Goal: Task Accomplishment & Management: Use online tool/utility

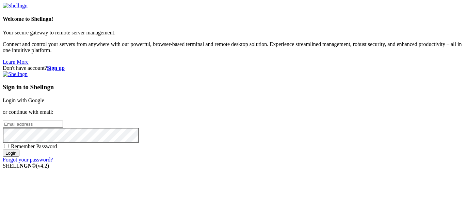
click at [44, 97] on link "Login with Google" at bounding box center [24, 100] width 42 height 6
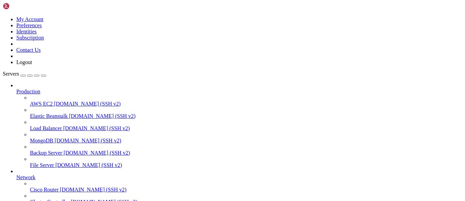
scroll to position [92, 0]
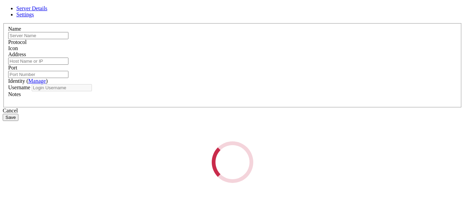
type input "Ecuabyte Innovations"
type input "[TECHNICAL_ID]"
type input "22"
type input "root"
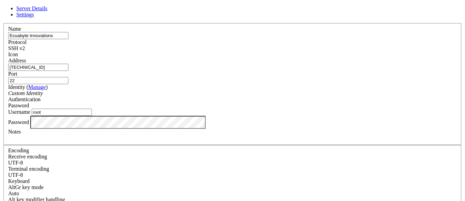
click at [68, 71] on input "[TECHNICAL_ID]" at bounding box center [38, 67] width 60 height 7
paste input "[TECHNICAL_ID]"
click at [68, 71] on input "[TECHNICAL_ID]" at bounding box center [38, 67] width 60 height 7
type input "[TECHNICAL_ID]"
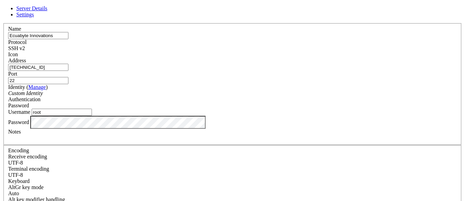
click at [238, 141] on div "Notes" at bounding box center [232, 135] width 449 height 12
click at [239, 141] on div at bounding box center [232, 138] width 449 height 6
click at [277, 141] on div "VPS Ecuabyte" at bounding box center [232, 138] width 449 height 6
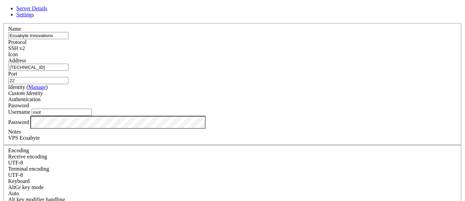
scroll to position [4, 0]
click at [271, 45] on div "SSH v2" at bounding box center [232, 48] width 449 height 6
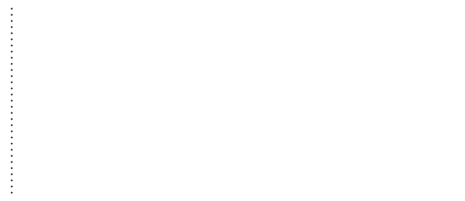
drag, startPoint x: 302, startPoint y: 67, endPoint x: 305, endPoint y: 95, distance: 28.1
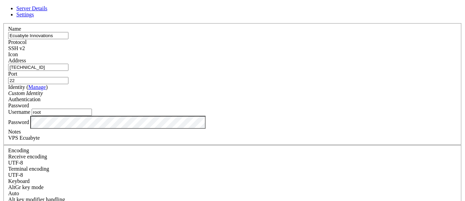
scroll to position [11, 0]
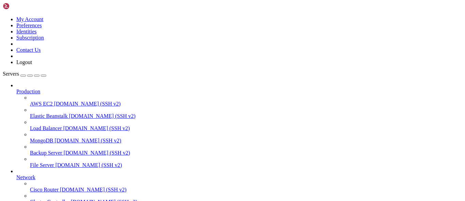
drag, startPoint x: 185, startPoint y: 456, endPoint x: 145, endPoint y: 463, distance: 40.5
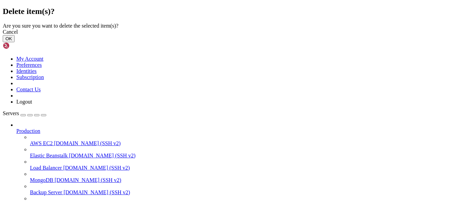
drag, startPoint x: 299, startPoint y: 126, endPoint x: 308, endPoint y: 124, distance: 9.6
click at [15, 42] on button "OK" at bounding box center [9, 38] width 12 height 7
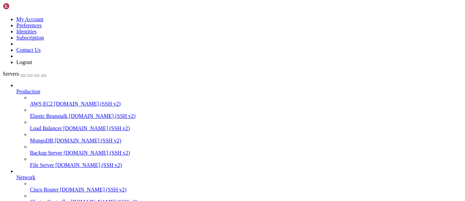
scroll to position [74, 0]
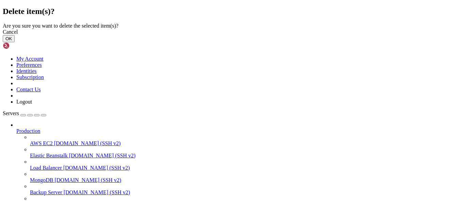
click at [15, 42] on button "OK" at bounding box center [9, 38] width 12 height 7
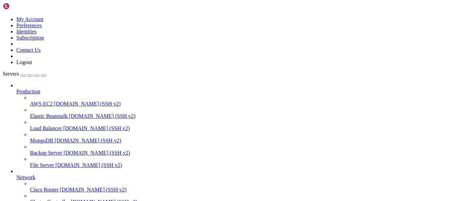
scroll to position [56, 0]
drag, startPoint x: 121, startPoint y: 574, endPoint x: -1, endPoint y: 589, distance: 123.1
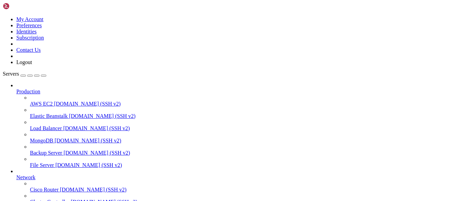
click at [30, 199] on icon at bounding box center [30, 199] width 0 height 0
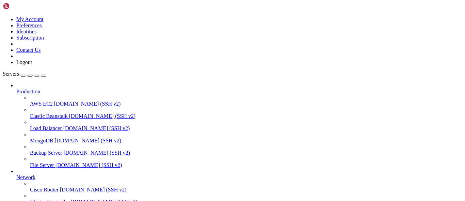
click at [54, 187] on link "Cisco Router [DOMAIN_NAME] (SSH v2)" at bounding box center [246, 190] width 432 height 6
click at [35, 174] on span "Network" at bounding box center [25, 177] width 19 height 6
click at [40, 89] on span "Production" at bounding box center [28, 92] width 24 height 6
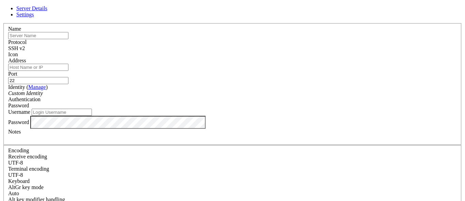
click at [68, 39] on input "text" at bounding box center [38, 35] width 60 height 7
type input "Ecuabyte Innovations"
click at [162, 65] on div "Address" at bounding box center [232, 64] width 449 height 13
click at [68, 68] on input "Address" at bounding box center [38, 67] width 60 height 7
paste input "Access denied administrator@[TECHNICAL_ID]'s password:"
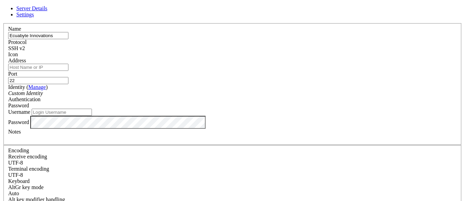
type input "Access denied administrator@[TECHNICAL_ID]'s password:"
click at [68, 71] on input "Address" at bounding box center [38, 67] width 60 height 7
paste input "[TECHNICAL_ID]"
click at [68, 71] on input "[TECHNICAL_ID]" at bounding box center [38, 67] width 60 height 7
type input "[TECHNICAL_ID]"
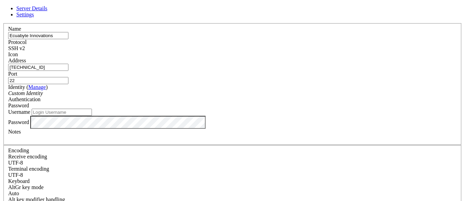
click at [183, 90] on div "Identity ( Manage ) Custom Identity" at bounding box center [232, 90] width 449 height 12
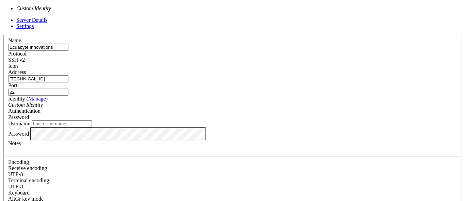
click at [184, 102] on div "Custom Identity" at bounding box center [232, 105] width 449 height 6
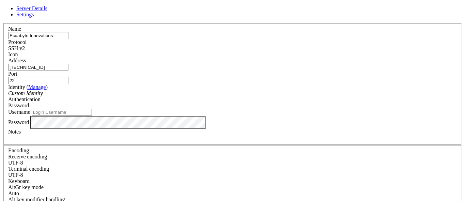
click at [92, 116] on input "Username" at bounding box center [62, 112] width 60 height 7
type input "root"
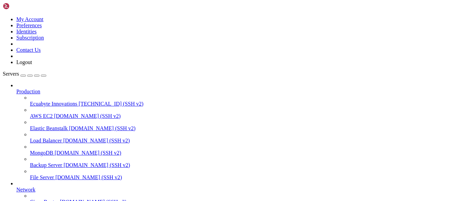
click at [79, 101] on span "[TECHNICAL_ID] (SSH v2)" at bounding box center [111, 104] width 65 height 6
drag, startPoint x: 238, startPoint y: 45, endPoint x: 239, endPoint y: 50, distance: 5.2
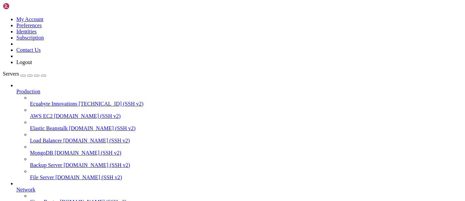
click at [58, 101] on span "Ecuabyte Innovations" at bounding box center [53, 104] width 47 height 6
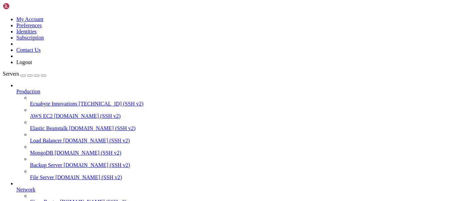
click at [53, 101] on span "Ecuabyte Innovations" at bounding box center [53, 104] width 47 height 6
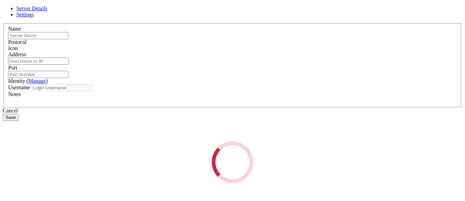
type input "Ecuabyte Innovations"
type input "[TECHNICAL_ID]"
type input "22"
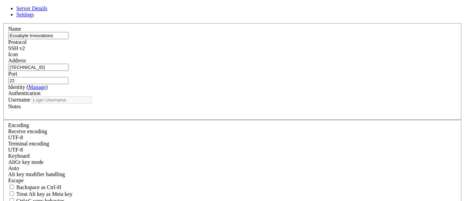
type input "root"
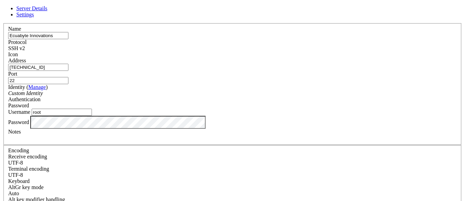
click at [254, 102] on div "Password" at bounding box center [232, 105] width 449 height 6
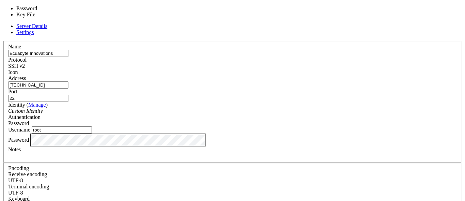
click at [254, 120] on div "Password" at bounding box center [232, 123] width 449 height 6
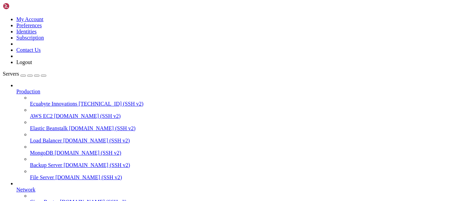
click at [79, 101] on span "[TECHNICAL_ID] (SSH v2)" at bounding box center [111, 104] width 65 height 6
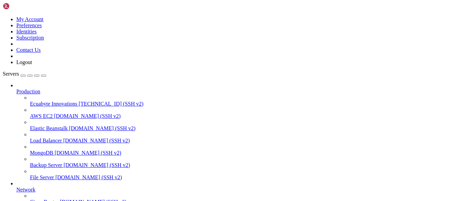
click at [60, 101] on span "Ecuabyte Innovations" at bounding box center [53, 104] width 47 height 6
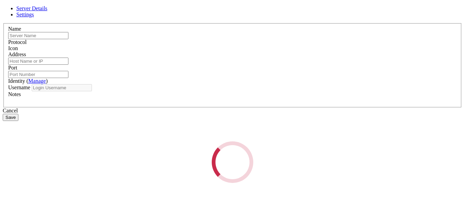
type input "Ecuabyte Innovations"
type input "[TECHNICAL_ID]"
type input "22"
type input "root"
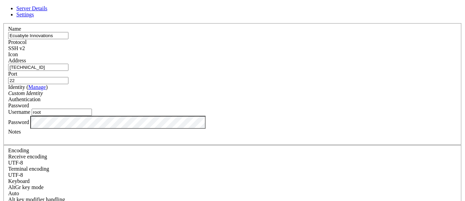
scroll to position [19, 0]
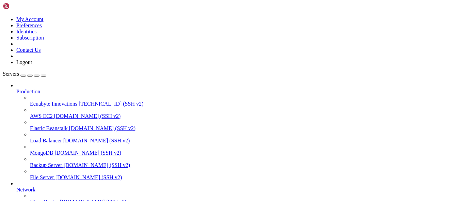
click at [54, 101] on span "Ecuabyte Innovations" at bounding box center [53, 104] width 47 height 6
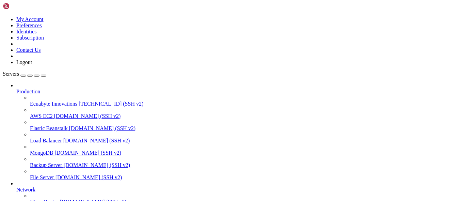
drag, startPoint x: 129, startPoint y: 433, endPoint x: 91, endPoint y: 426, distance: 38.2
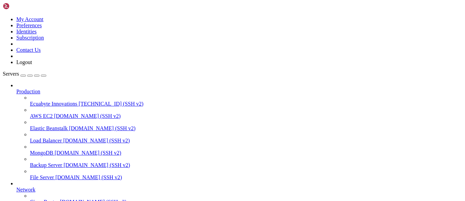
drag, startPoint x: 181, startPoint y: 401, endPoint x: 180, endPoint y: 412, distance: 10.6
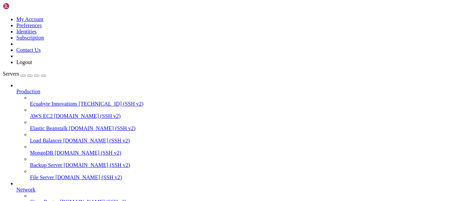
drag, startPoint x: 124, startPoint y: 454, endPoint x: 76, endPoint y: 453, distance: 47.7
drag, startPoint x: 183, startPoint y: 460, endPoint x: 144, endPoint y: 443, distance: 42.1
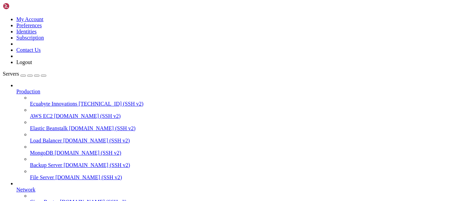
scroll to position [67, 0]
drag, startPoint x: 4, startPoint y: 496, endPoint x: 30, endPoint y: 504, distance: 26.5
drag, startPoint x: 6, startPoint y: 495, endPoint x: 167, endPoint y: 519, distance: 163.1
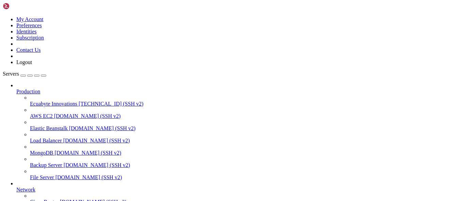
copy div "b3BlbnNzaC1rZXktdjEAAAAABG5vbmUAAAAEbm9uZQAAAAAAAAABAAAAMwAAAAtzc2gtZW QyNTUxOQ…"
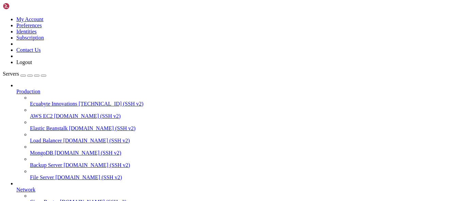
drag, startPoint x: 296, startPoint y: 423, endPoint x: 7, endPoint y: 423, distance: 288.0
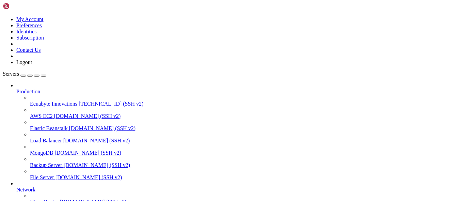
copy x-row "ssh-ed25519 AAAAC3NzaC1lZDI1NTE5AAAAIDeq3t4cFIiaRqKaxy5/kU8lc5tdZOEMggbnqj1cNVr…"
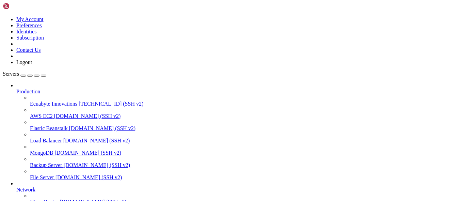
drag, startPoint x: 152, startPoint y: 424, endPoint x: 147, endPoint y: 424, distance: 4.8
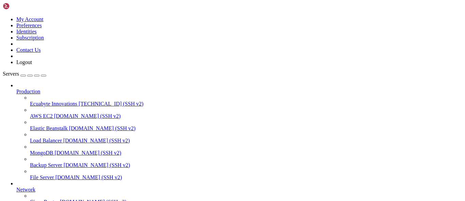
drag, startPoint x: 169, startPoint y: 432, endPoint x: 123, endPoint y: 442, distance: 47.2
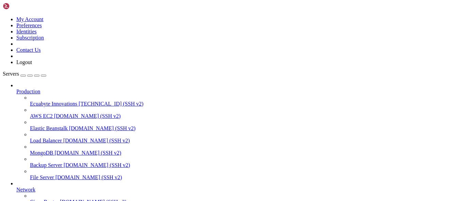
drag, startPoint x: 154, startPoint y: 445, endPoint x: 143, endPoint y: 446, distance: 11.2
